Goal: Check status: Check status

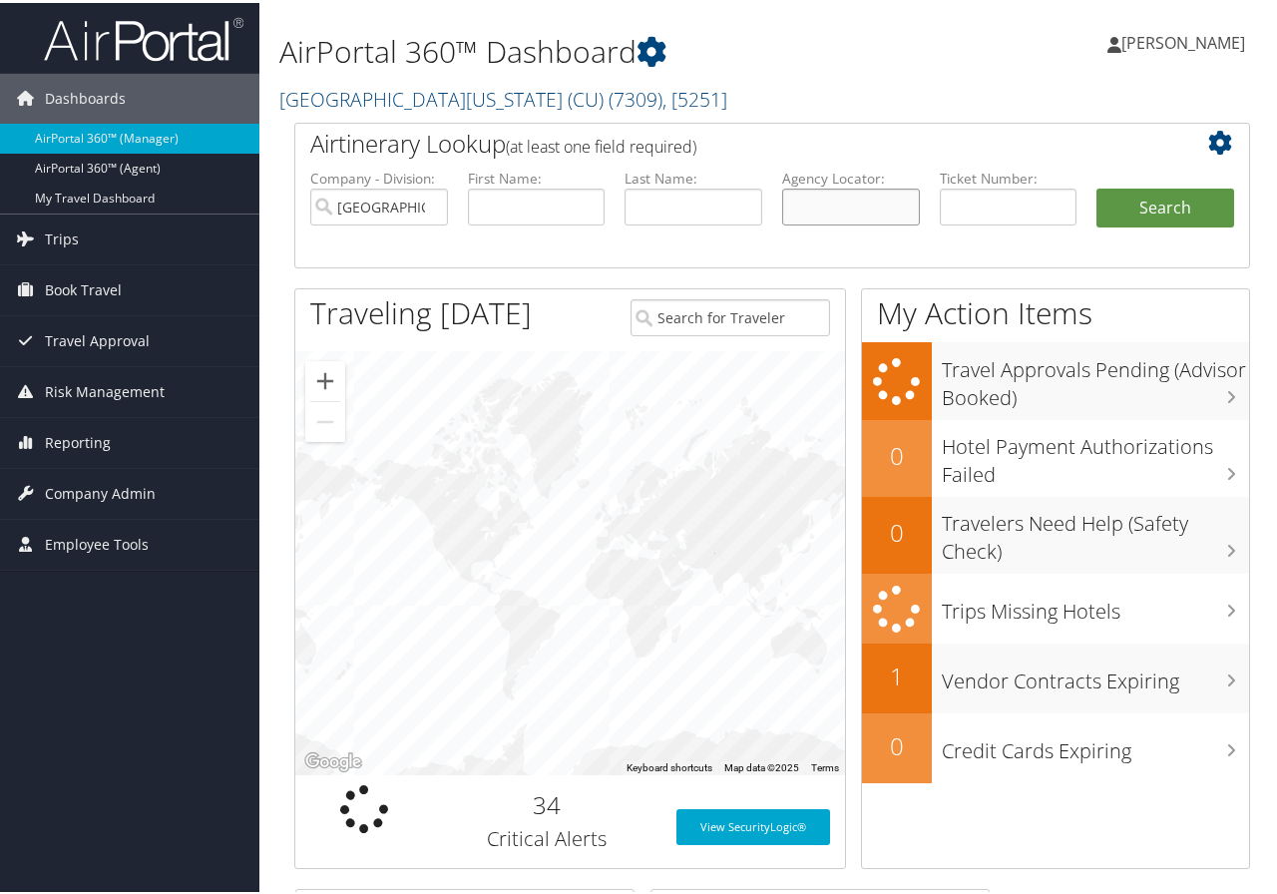
click at [837, 208] on input "text" at bounding box center [851, 204] width 138 height 37
type input "d98nv7"
click at [1096, 186] on button "Search" at bounding box center [1165, 206] width 138 height 40
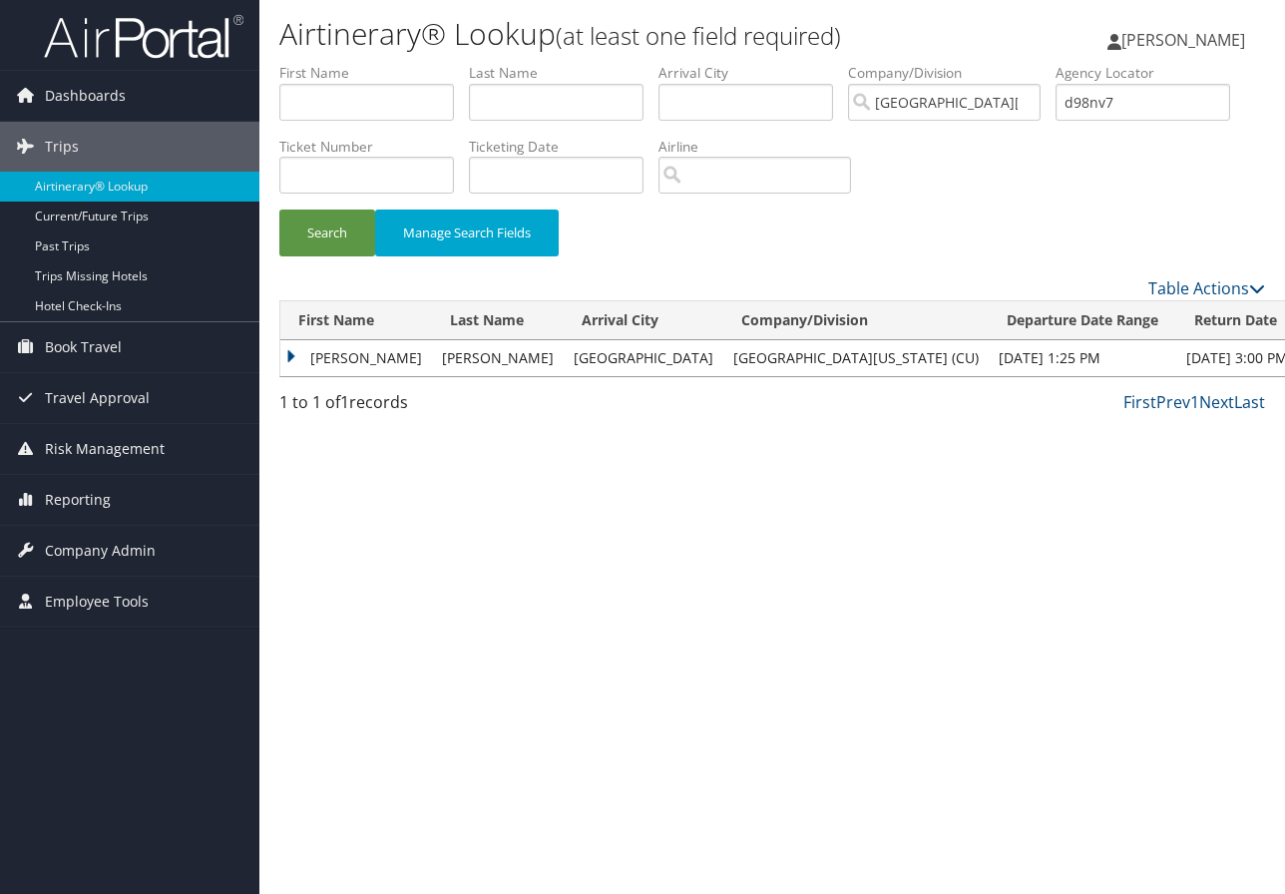
click at [332, 357] on td "[PERSON_NAME]" at bounding box center [356, 358] width 152 height 36
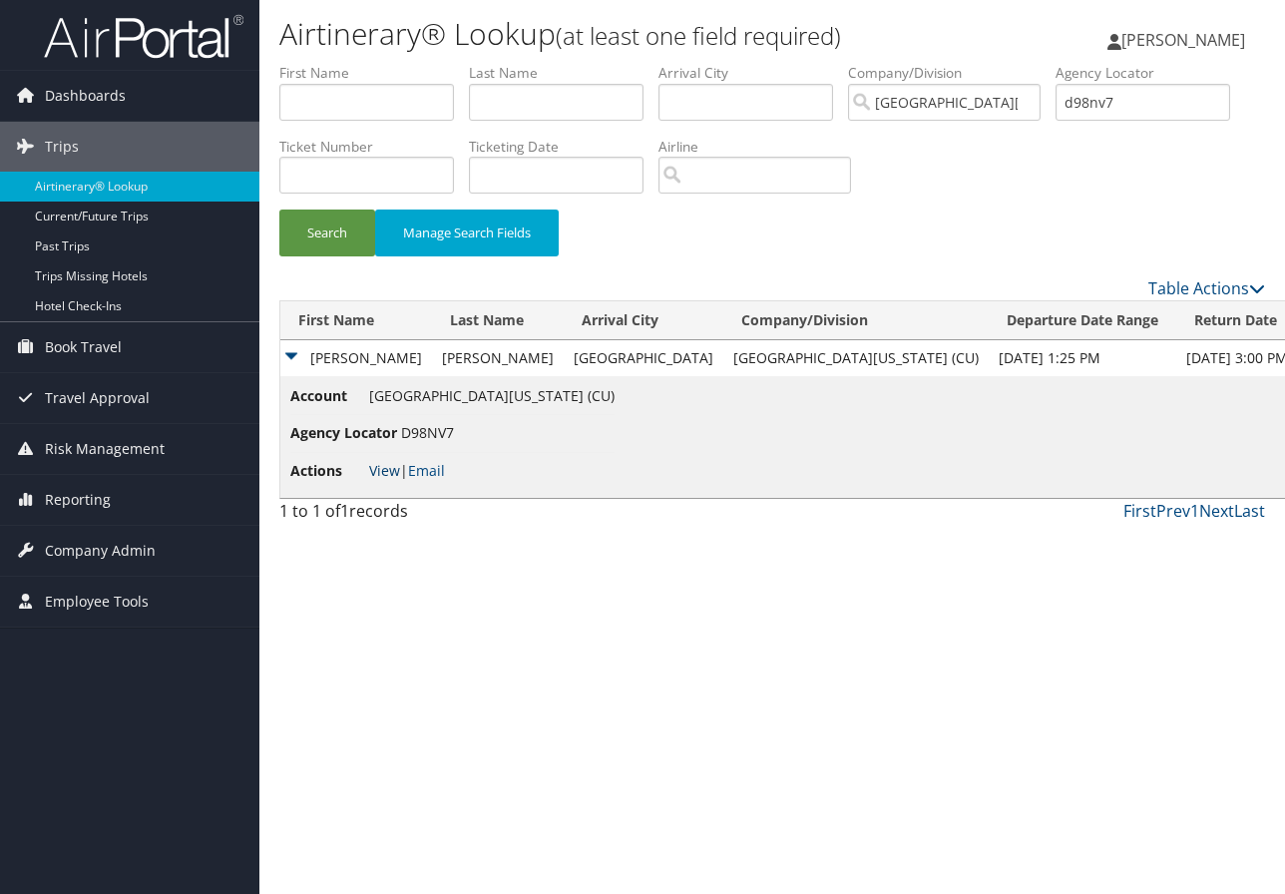
click at [382, 464] on link "View" at bounding box center [384, 470] width 31 height 19
click at [1228, 665] on div "Airtinerary® Lookup (at least one field required) [PERSON_NAME] [PERSON_NAME] M…" at bounding box center [771, 447] width 1025 height 894
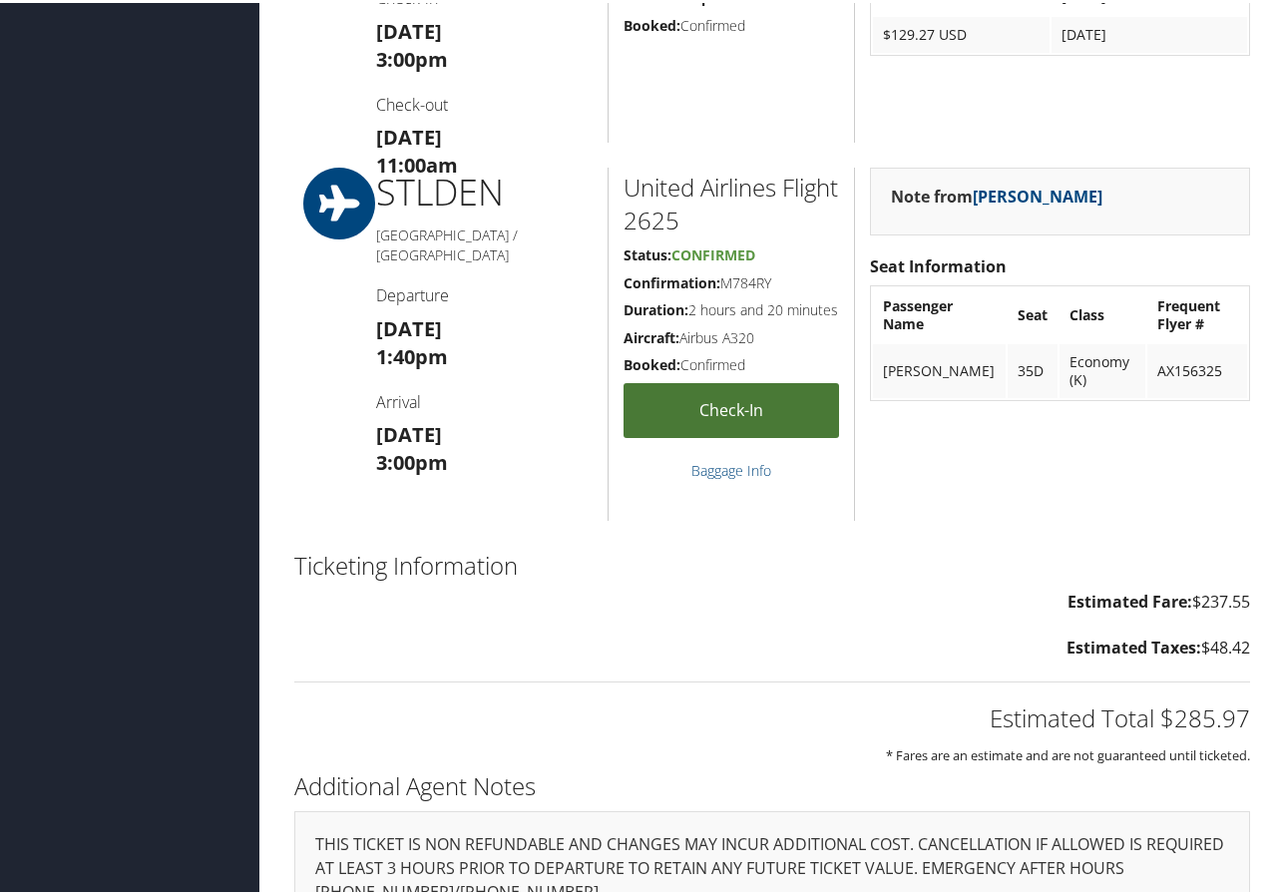
scroll to position [1921, 0]
